Goal: Browse casually

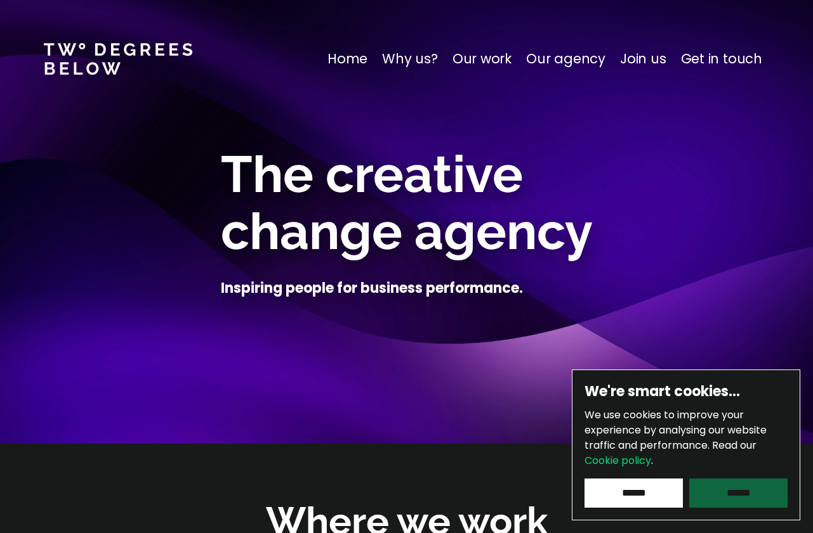
click at [742, 505] on input "******" at bounding box center [738, 493] width 98 height 29
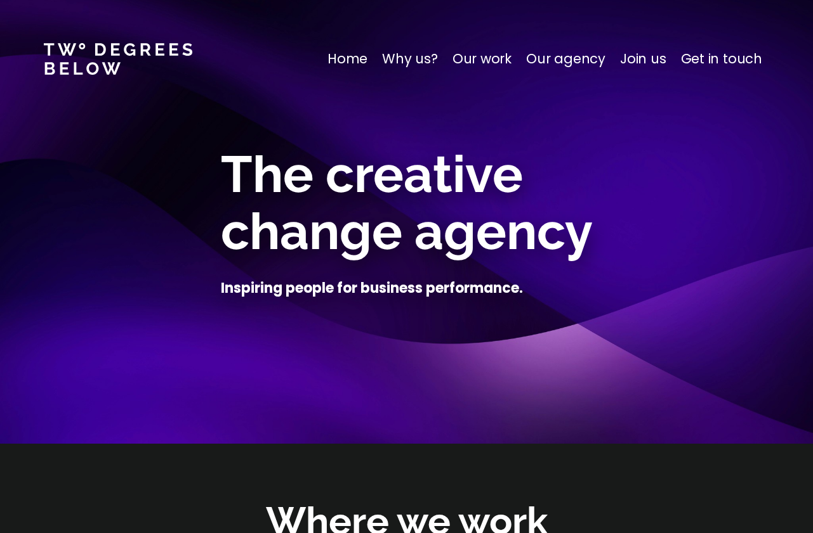
click at [481, 60] on p "Our work" at bounding box center [481, 59] width 59 height 20
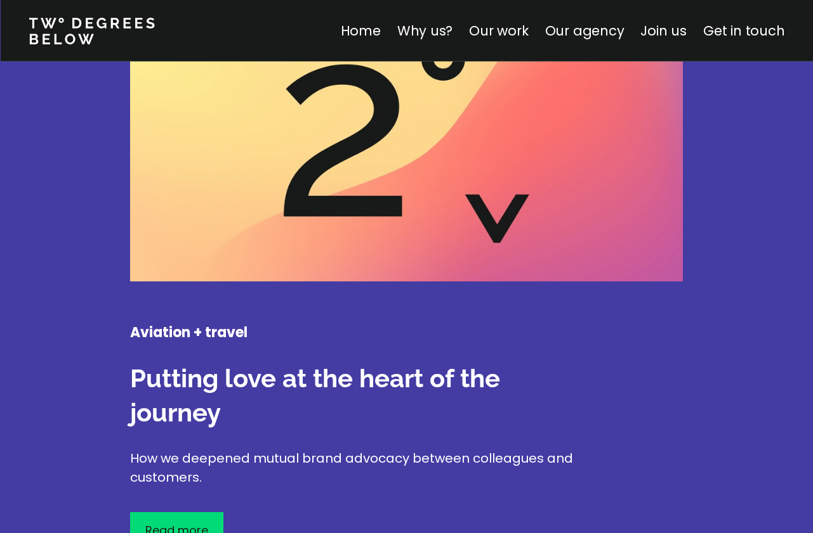
scroll to position [2616, 0]
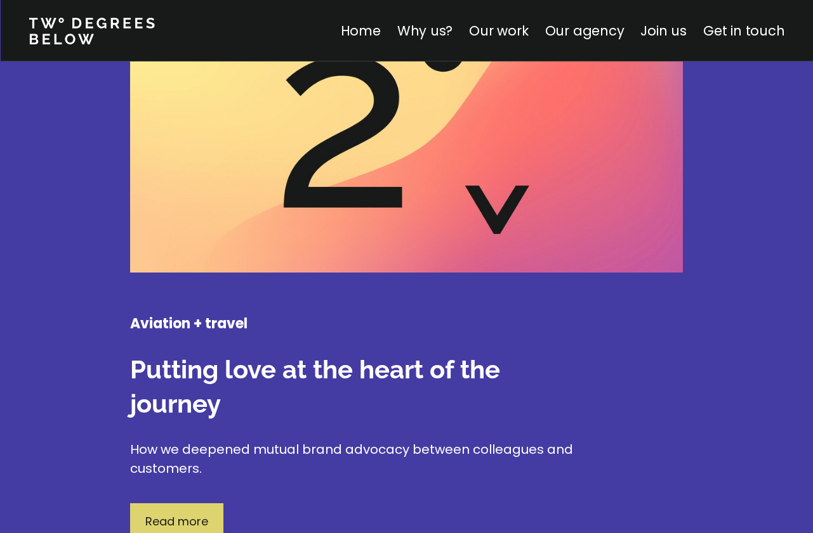
click at [185, 513] on p "Read more" at bounding box center [176, 521] width 63 height 17
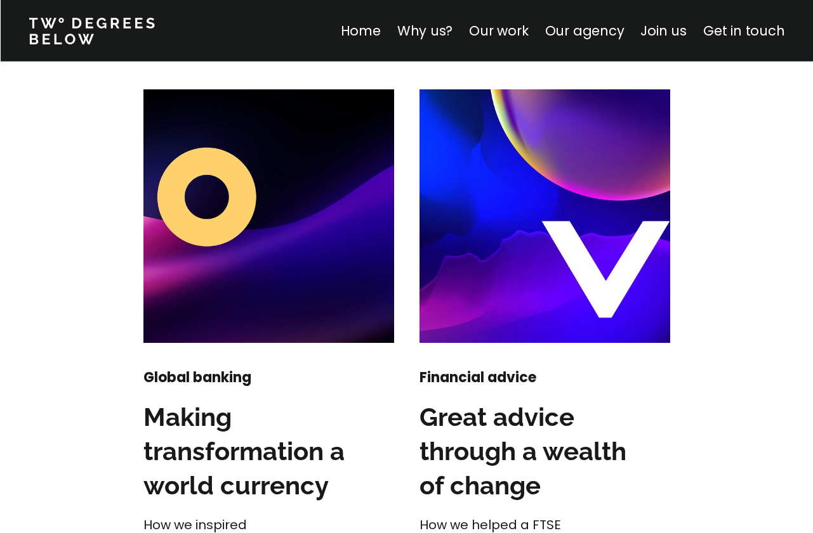
scroll to position [1844, 0]
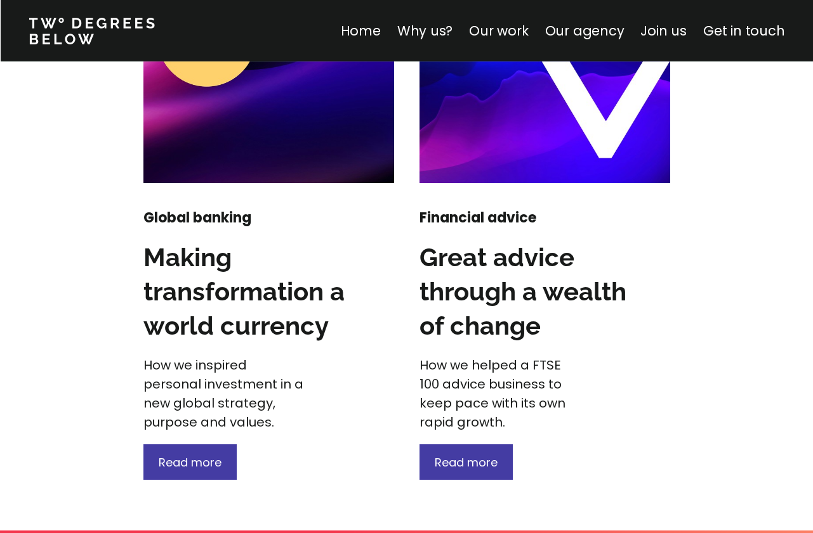
click at [212, 152] on img at bounding box center [268, 57] width 251 height 254
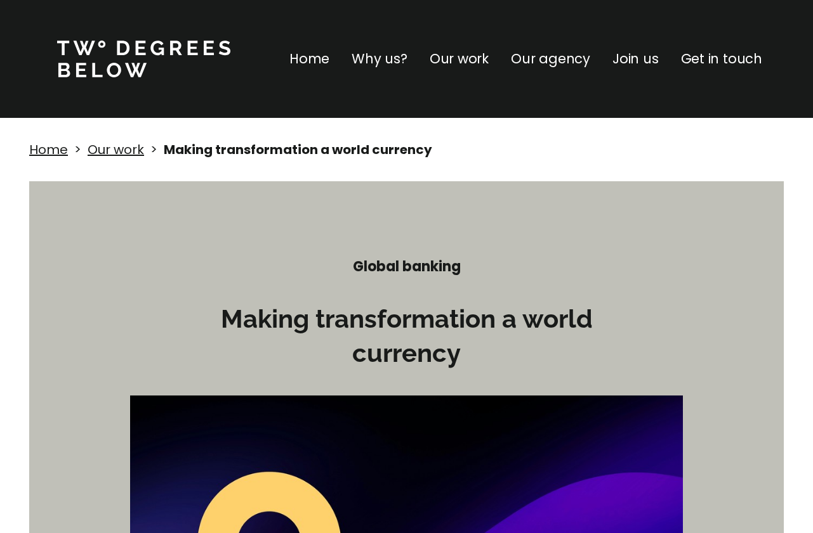
click at [537, 58] on p "Our agency" at bounding box center [550, 59] width 79 height 20
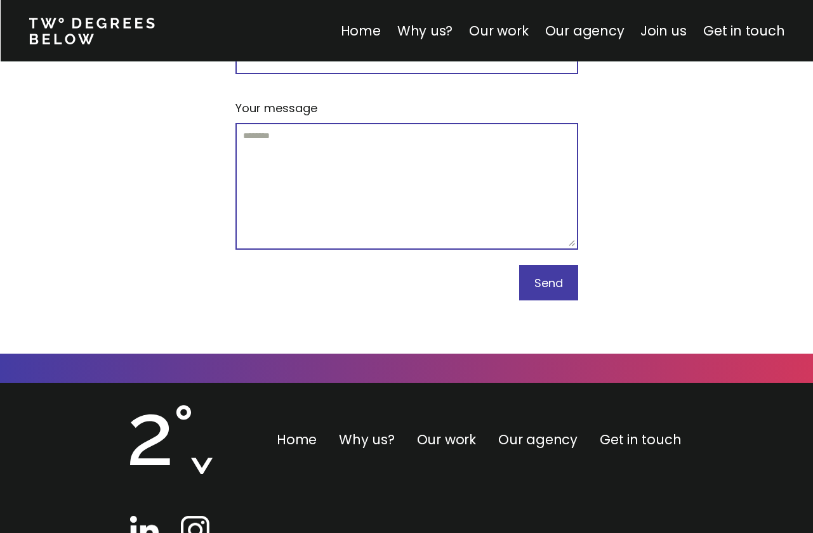
scroll to position [7840, 0]
